Goal: Complete application form

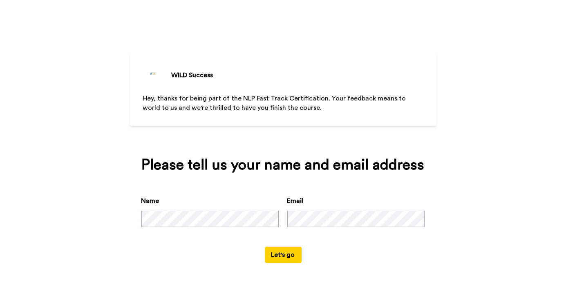
click at [348, 241] on div "Name Email" at bounding box center [283, 221] width 284 height 51
click at [274, 258] on button "Let's go" at bounding box center [283, 255] width 37 height 16
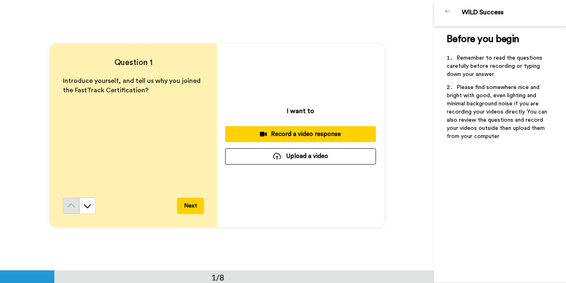
click at [189, 208] on button "Next" at bounding box center [190, 206] width 27 height 16
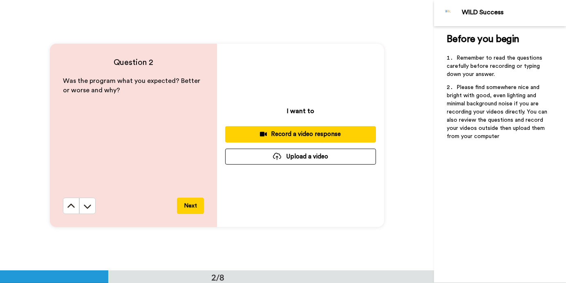
click at [189, 208] on button "Next" at bounding box center [190, 206] width 27 height 16
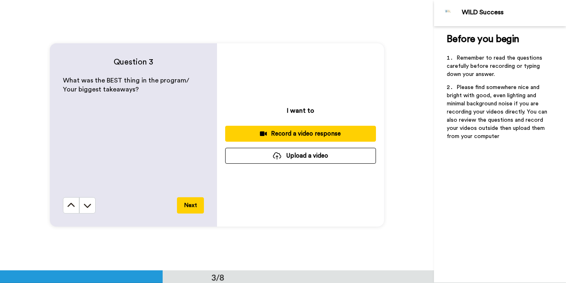
click at [189, 208] on button "Next" at bounding box center [190, 205] width 27 height 16
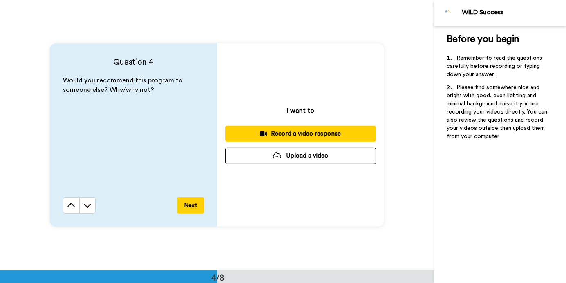
click at [189, 208] on button "Next" at bounding box center [190, 205] width 27 height 16
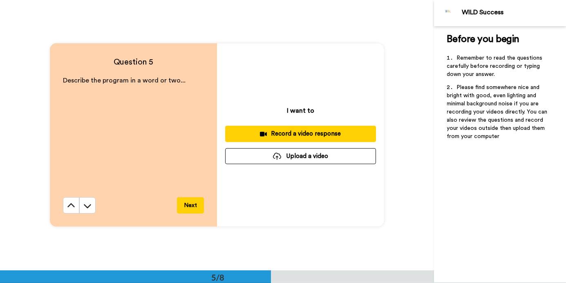
click at [189, 208] on button "Next" at bounding box center [190, 205] width 27 height 16
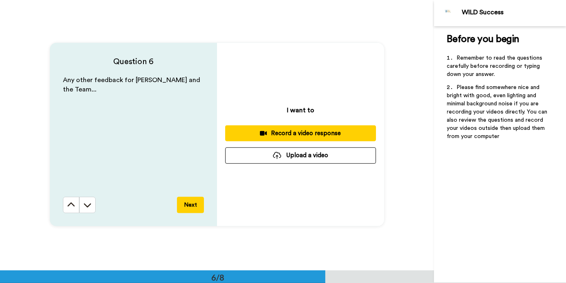
click at [189, 208] on button "Next" at bounding box center [190, 205] width 27 height 16
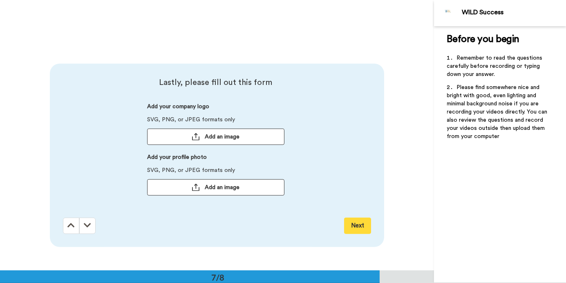
scroll to position [1625, 0]
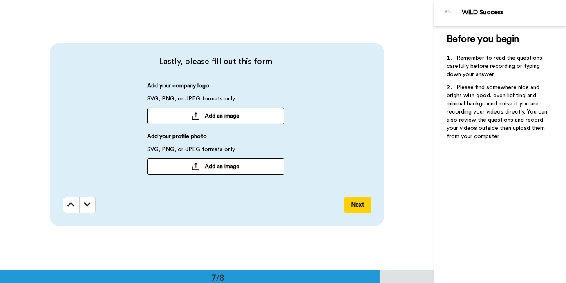
click at [354, 209] on button "Next" at bounding box center [357, 205] width 27 height 16
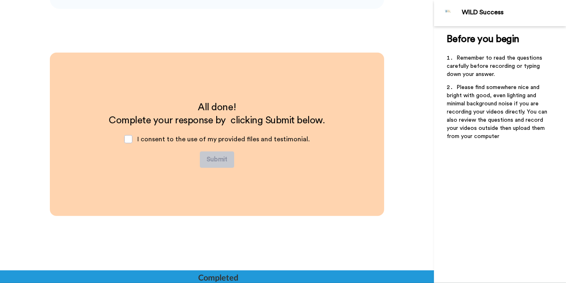
scroll to position [1842, 0]
click at [132, 138] on span at bounding box center [128, 139] width 8 height 8
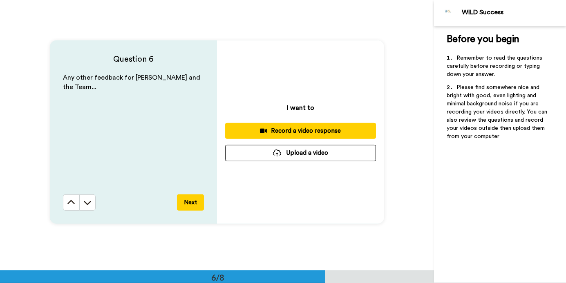
scroll to position [1311, 0]
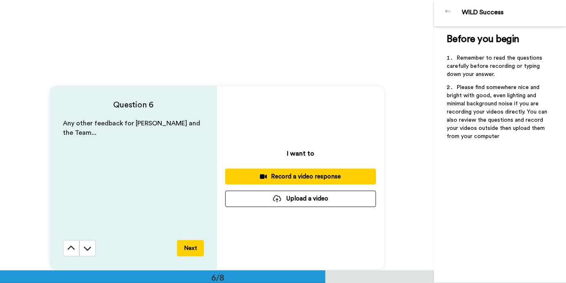
click at [79, 150] on div "Any other feedback for [PERSON_NAME] and the Team..." at bounding box center [133, 179] width 141 height 121
